Goal: Task Accomplishment & Management: Manage account settings

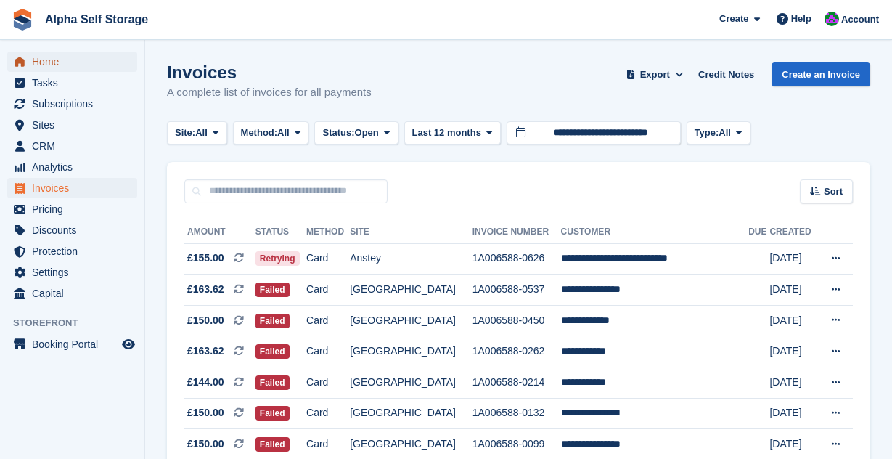
click at [75, 62] on span "Home" at bounding box center [75, 62] width 87 height 20
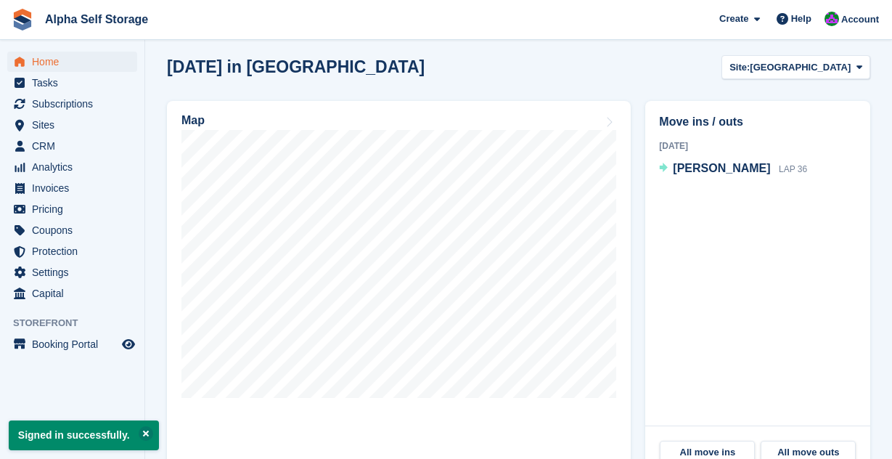
scroll to position [373, 0]
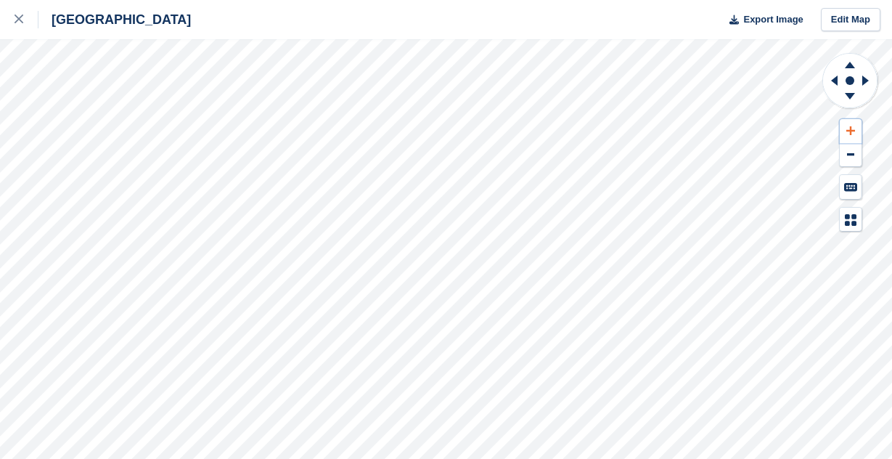
click at [848, 129] on icon at bounding box center [850, 131] width 9 height 10
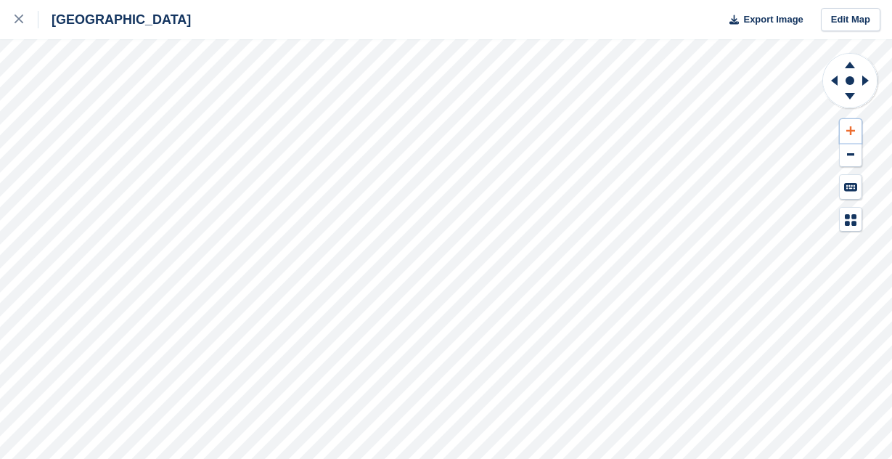
click at [848, 129] on icon at bounding box center [850, 131] width 9 height 10
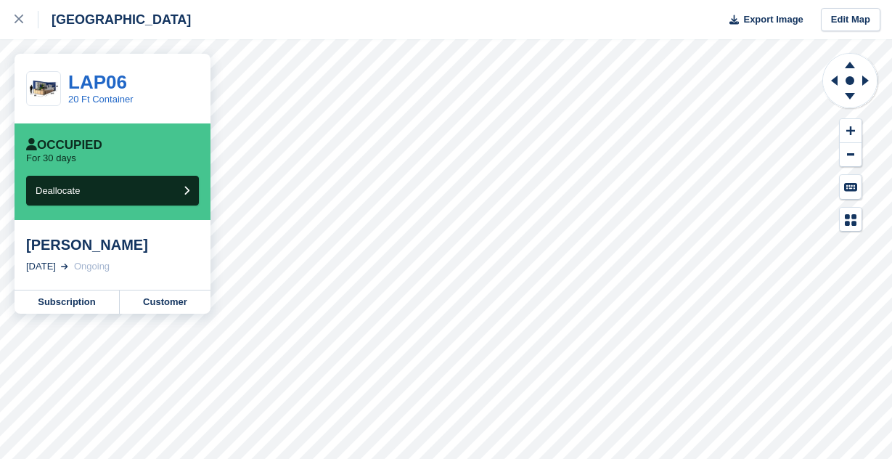
click at [89, 245] on div "Chris Horne" at bounding box center [112, 244] width 173 height 17
click at [79, 295] on link "Subscription" at bounding box center [67, 301] width 105 height 23
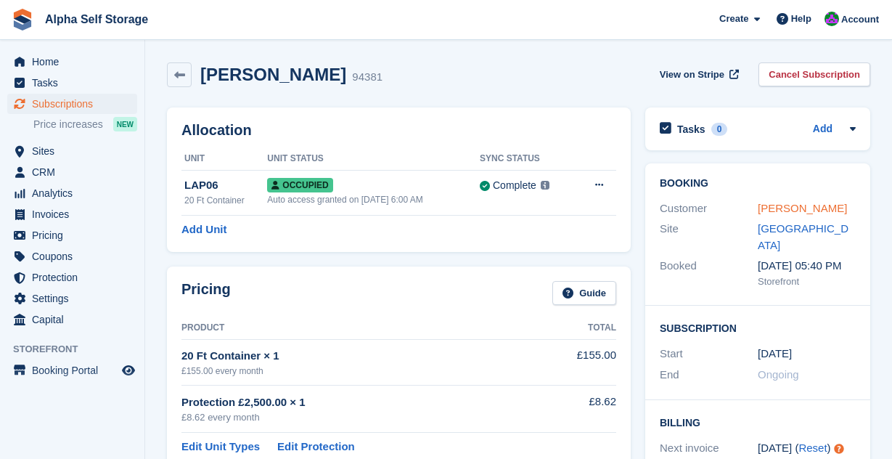
click at [789, 214] on link "Chris Horne" at bounding box center [802, 208] width 89 height 12
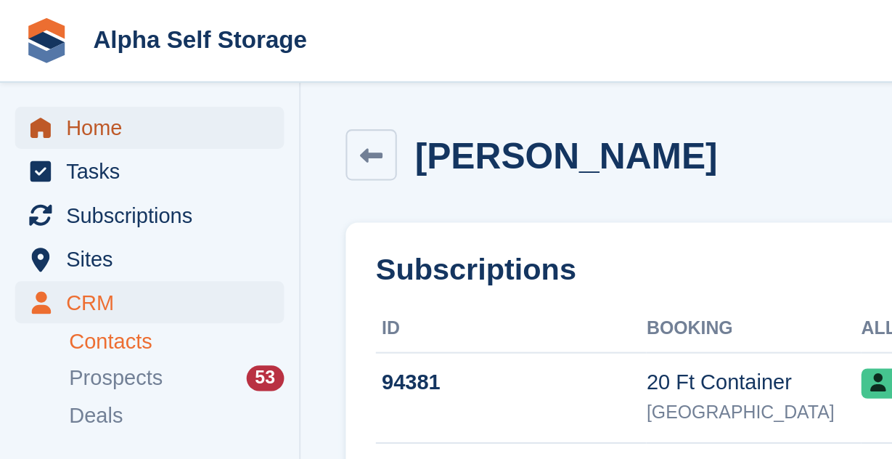
click at [46, 57] on span "Home" at bounding box center [75, 62] width 87 height 20
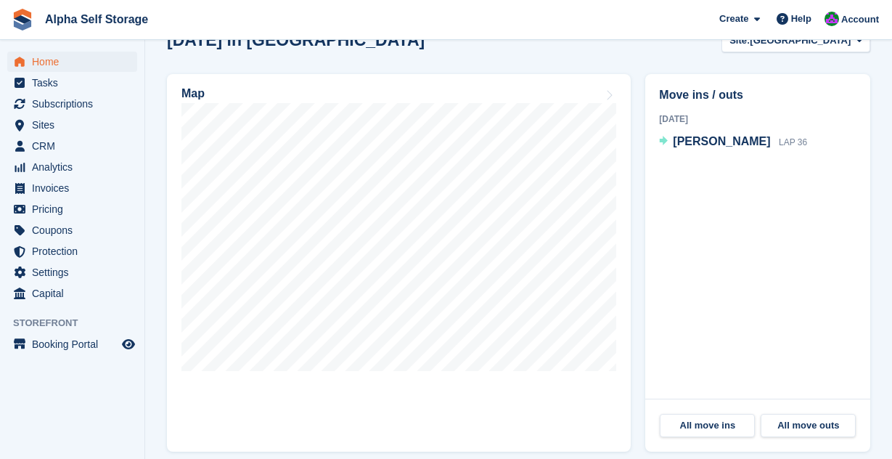
scroll to position [426, 0]
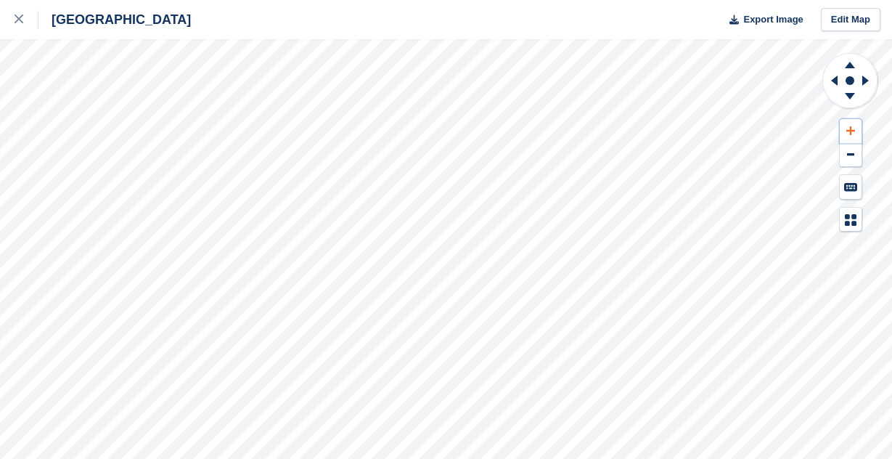
click at [857, 127] on button at bounding box center [850, 131] width 22 height 24
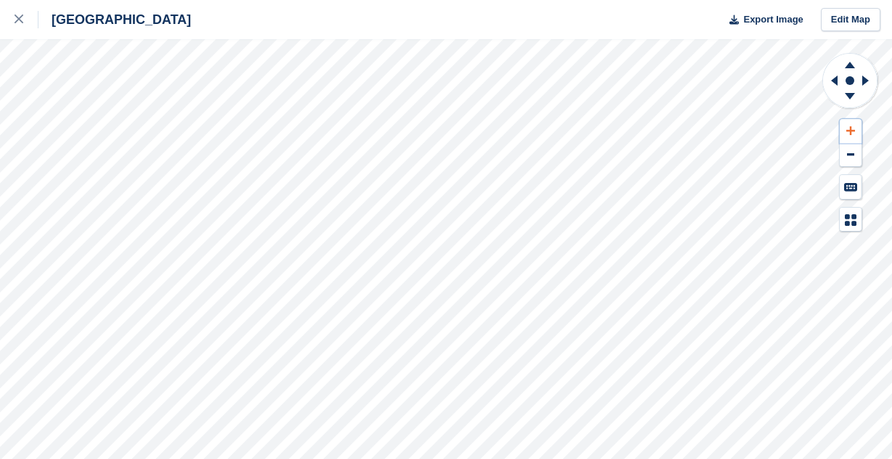
click at [857, 127] on button at bounding box center [850, 131] width 22 height 24
click at [834, 78] on icon at bounding box center [834, 80] width 7 height 10
click at [849, 67] on icon at bounding box center [850, 65] width 10 height 7
